Goal: Browse casually

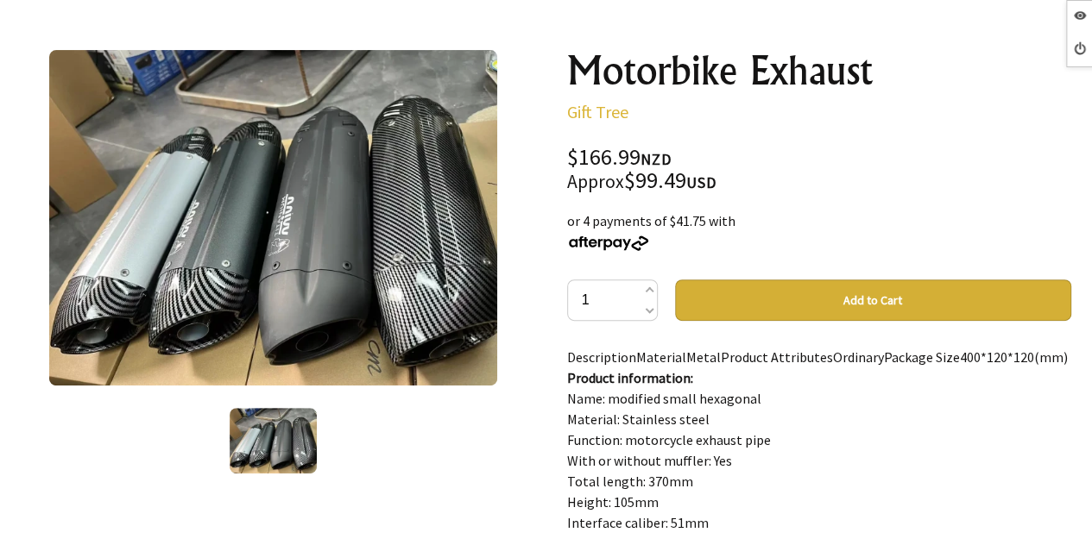
scroll to position [86, 0]
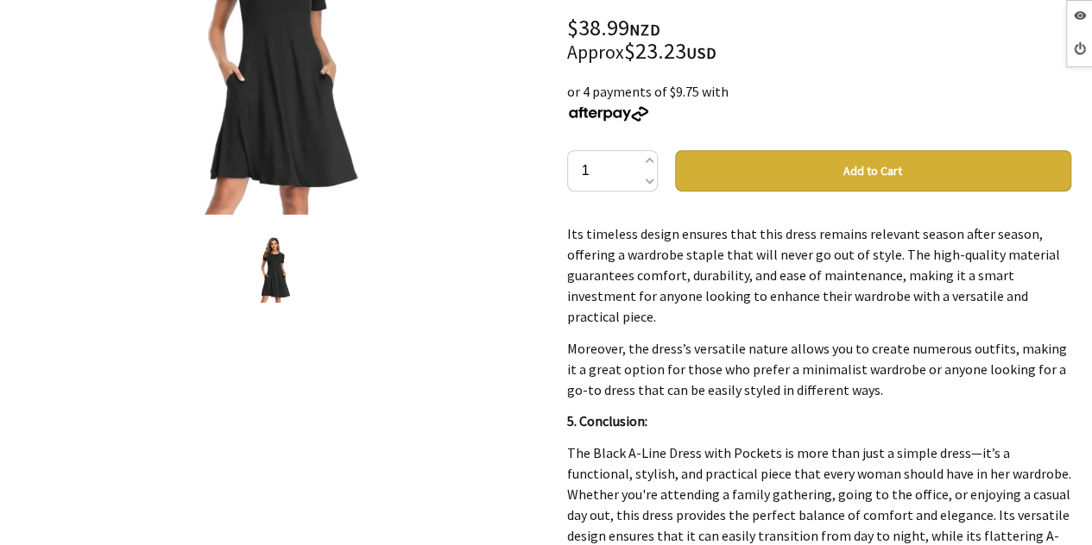
scroll to position [6193, 0]
